Goal: Transaction & Acquisition: Purchase product/service

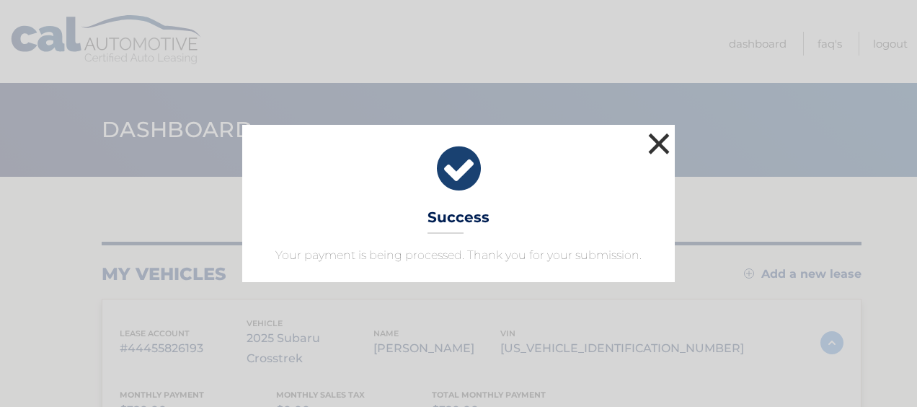
click at [661, 146] on button "×" at bounding box center [659, 143] width 29 height 29
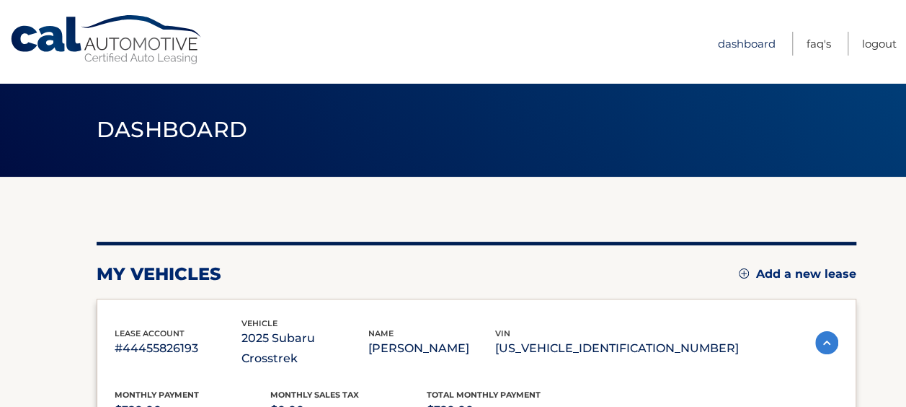
click at [744, 40] on link "Dashboard" at bounding box center [747, 44] width 58 height 24
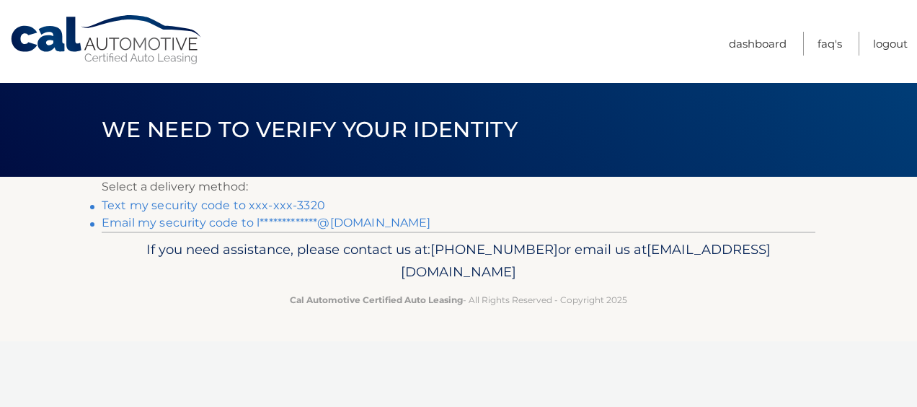
click at [186, 205] on link "Text my security code to xxx-xxx-3320" at bounding box center [214, 205] width 224 height 14
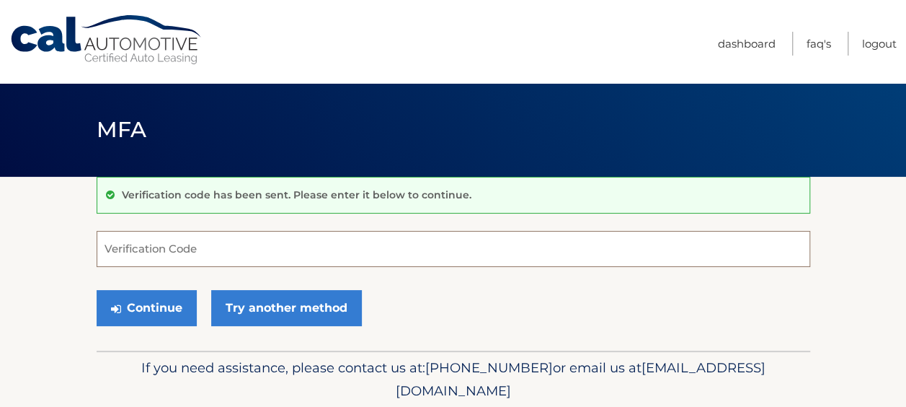
click at [166, 242] on input "Verification Code" at bounding box center [454, 249] width 714 height 36
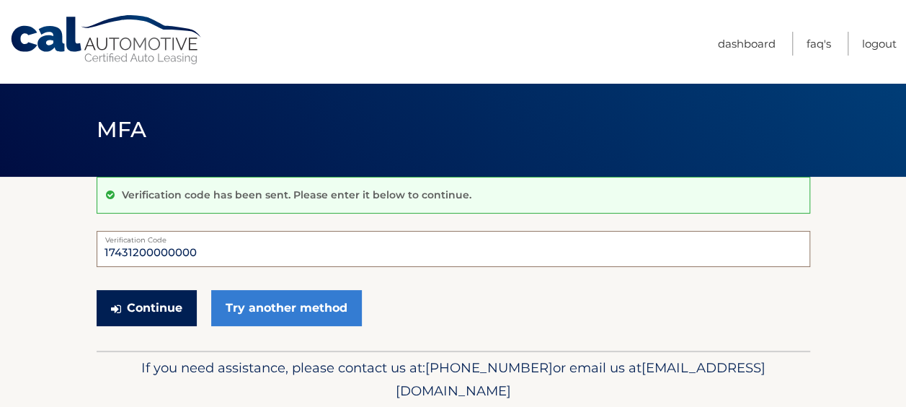
type input "17431200000000"
click at [146, 313] on button "Continue" at bounding box center [147, 308] width 100 height 36
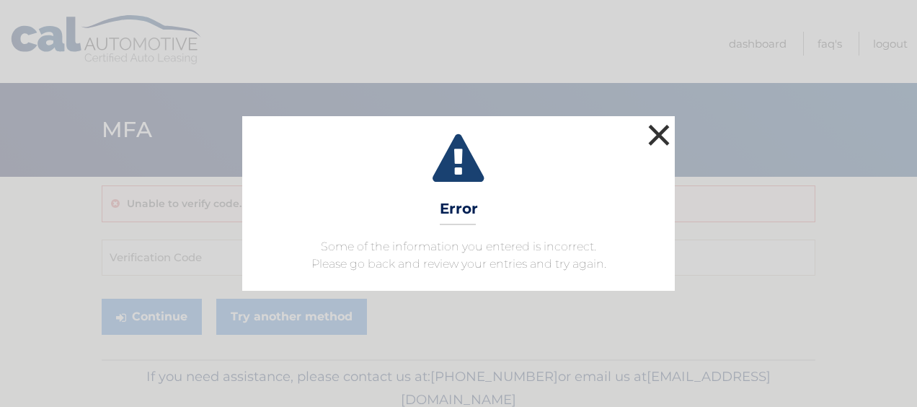
click at [660, 141] on button "×" at bounding box center [659, 134] width 29 height 29
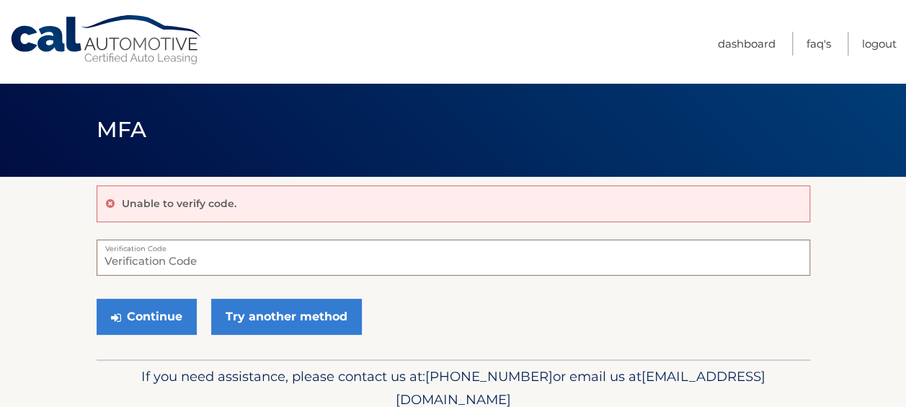
type input "0"
click at [172, 261] on input "0" at bounding box center [454, 257] width 714 height 36
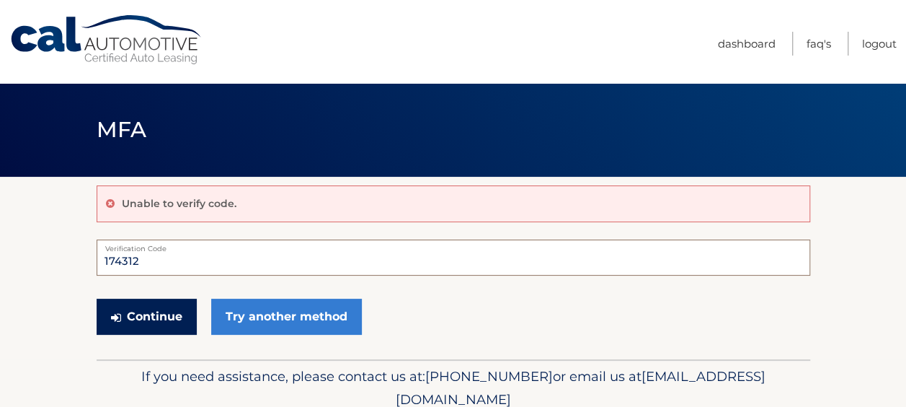
type input "174312"
click at [132, 322] on button "Continue" at bounding box center [147, 316] width 100 height 36
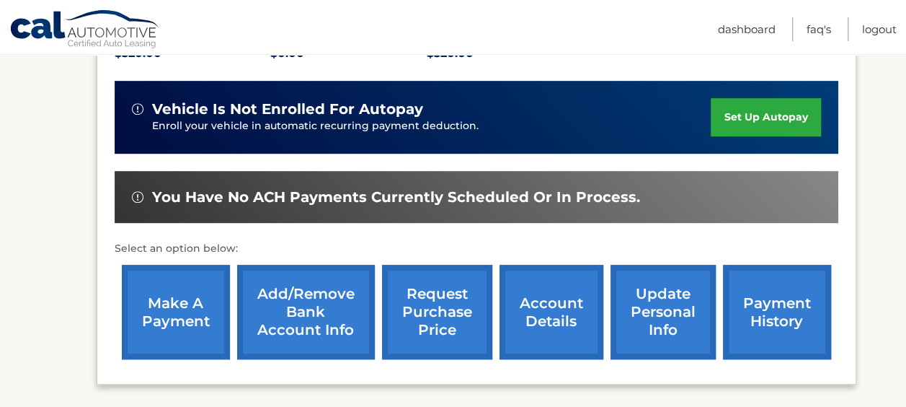
scroll to position [360, 0]
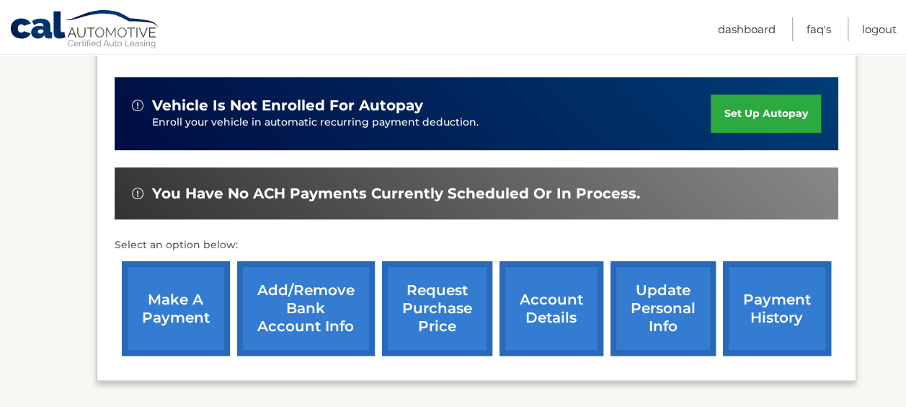
click at [182, 280] on link "make a payment" at bounding box center [176, 308] width 108 height 94
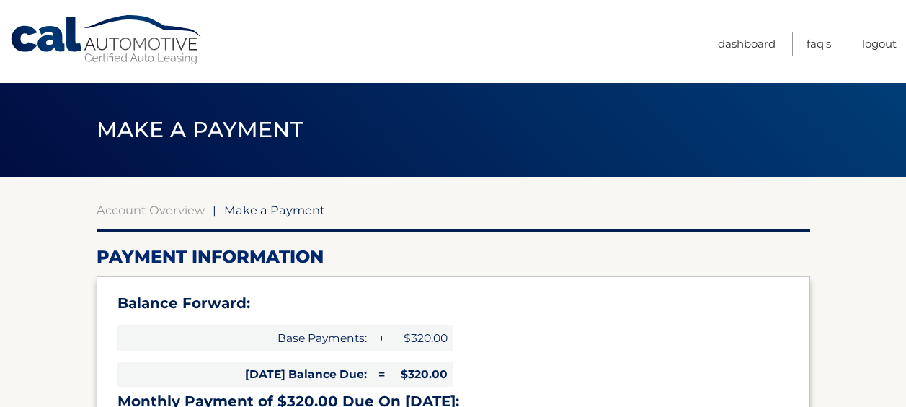
select select "ZjAzNzg0ZmItYTk4Mi00ZmEyLTg3NzEtZDBkNzg3NzljZWE4"
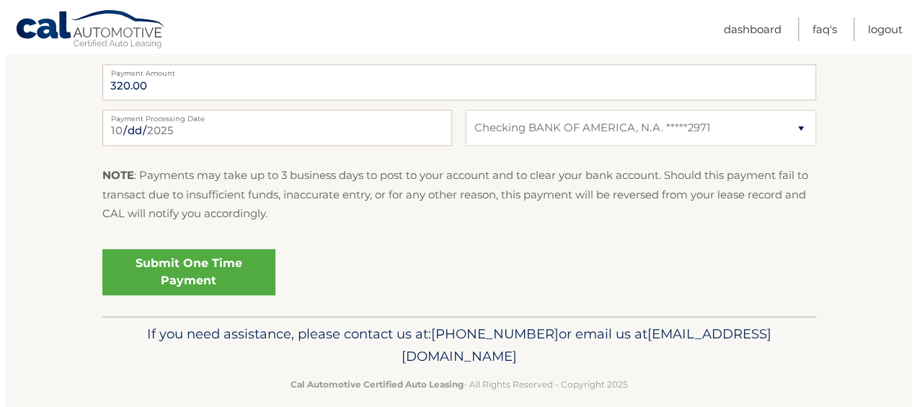
scroll to position [684, 0]
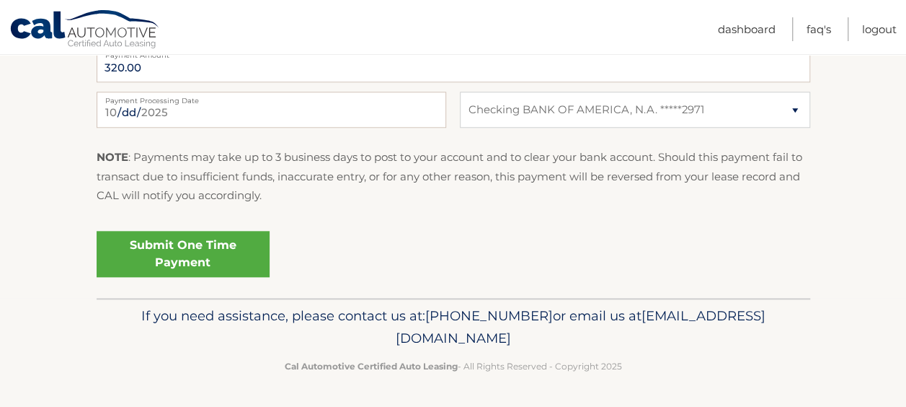
click at [164, 251] on link "Submit One Time Payment" at bounding box center [183, 254] width 173 height 46
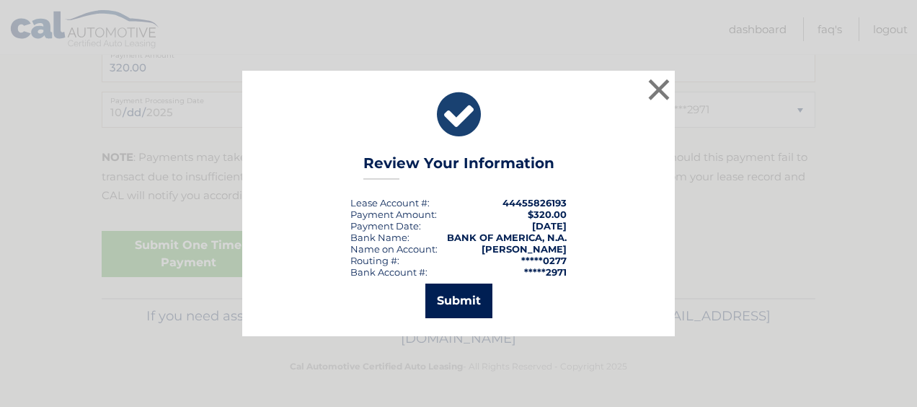
click at [452, 298] on button "Submit" at bounding box center [458, 300] width 67 height 35
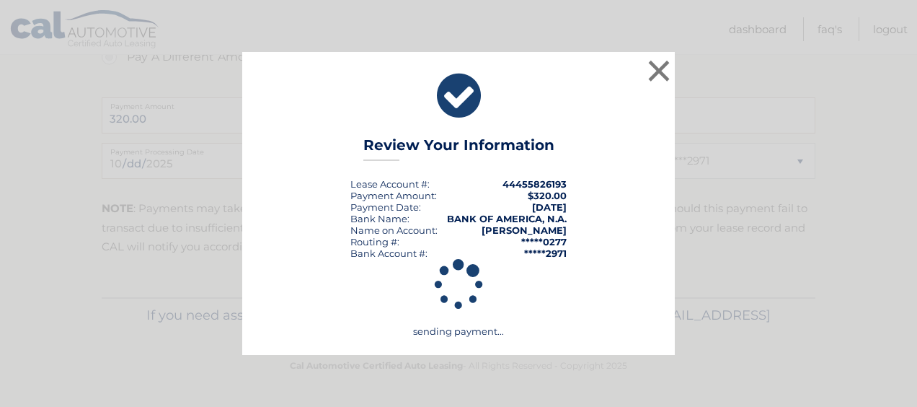
scroll to position [632, 0]
